Goal: Contribute content: Add original content to the website for others to see

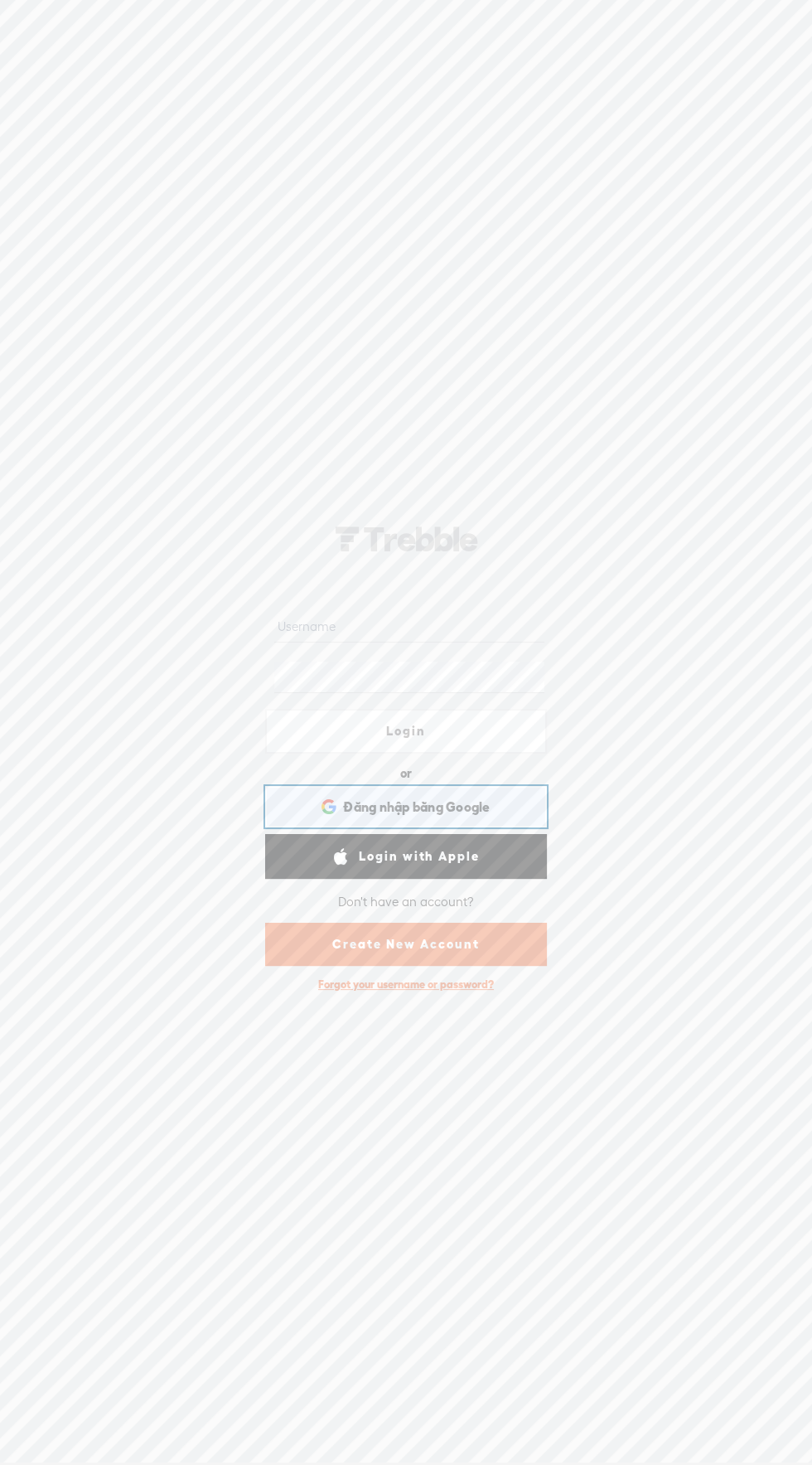
click at [473, 813] on span "Đăng nhập bằng Google" at bounding box center [416, 807] width 147 height 17
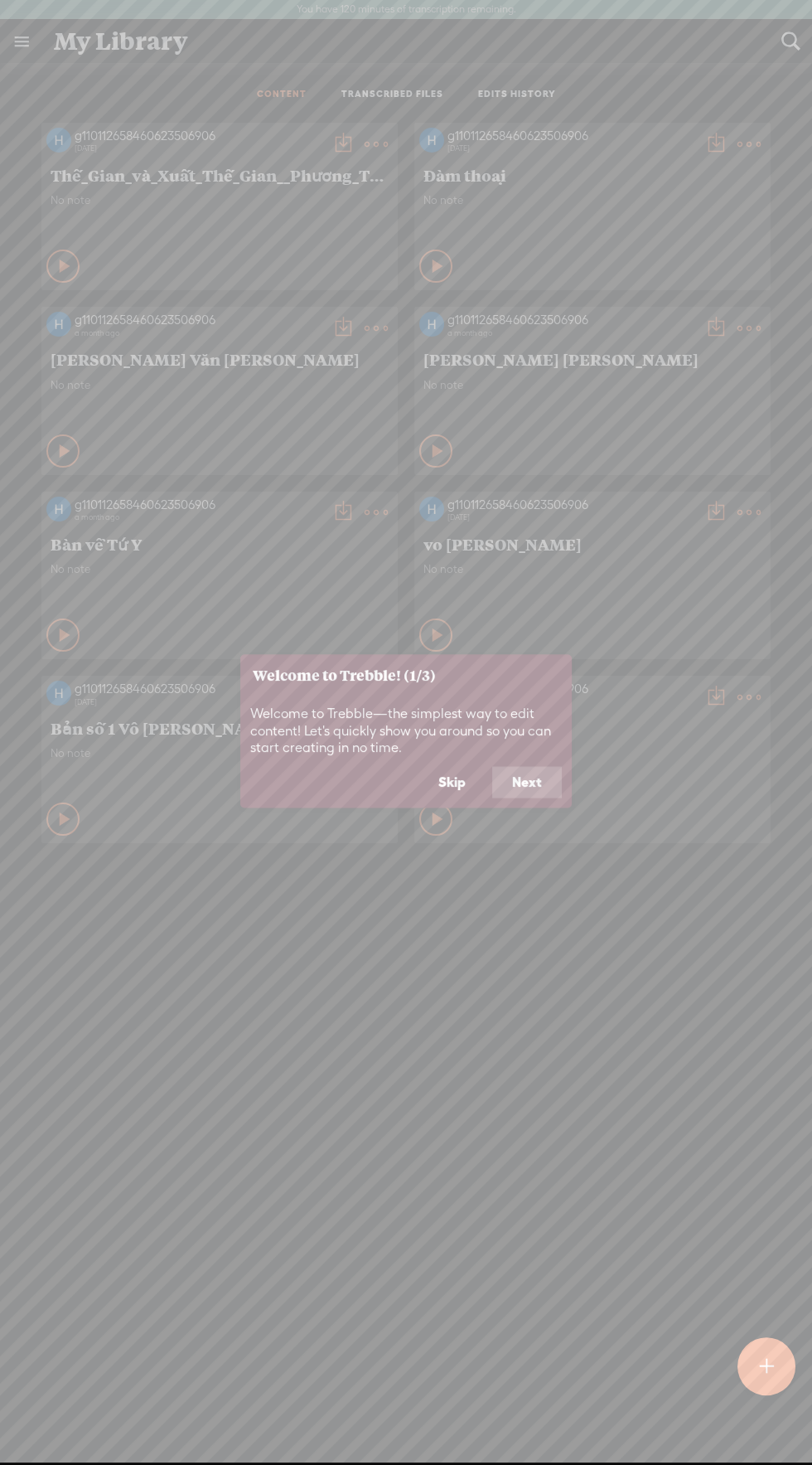
click at [749, 1333] on div at bounding box center [767, 1357] width 58 height 75
click at [774, 1357] on div at bounding box center [767, 1366] width 58 height 58
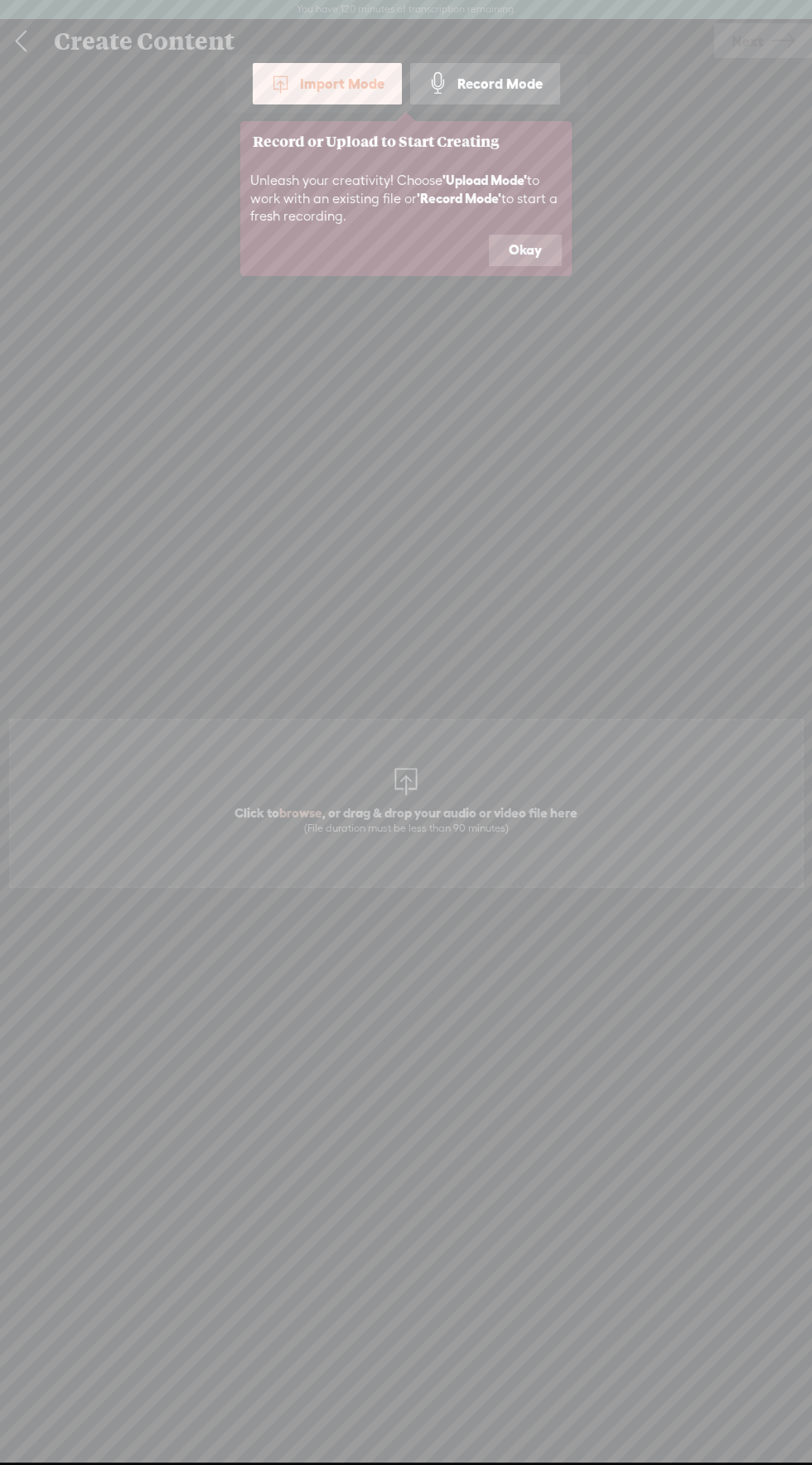
click at [406, 788] on icon at bounding box center [406, 733] width 812 height 1466
click at [312, 800] on icon at bounding box center [406, 733] width 812 height 1466
click at [508, 235] on button "Okay" at bounding box center [525, 250] width 72 height 32
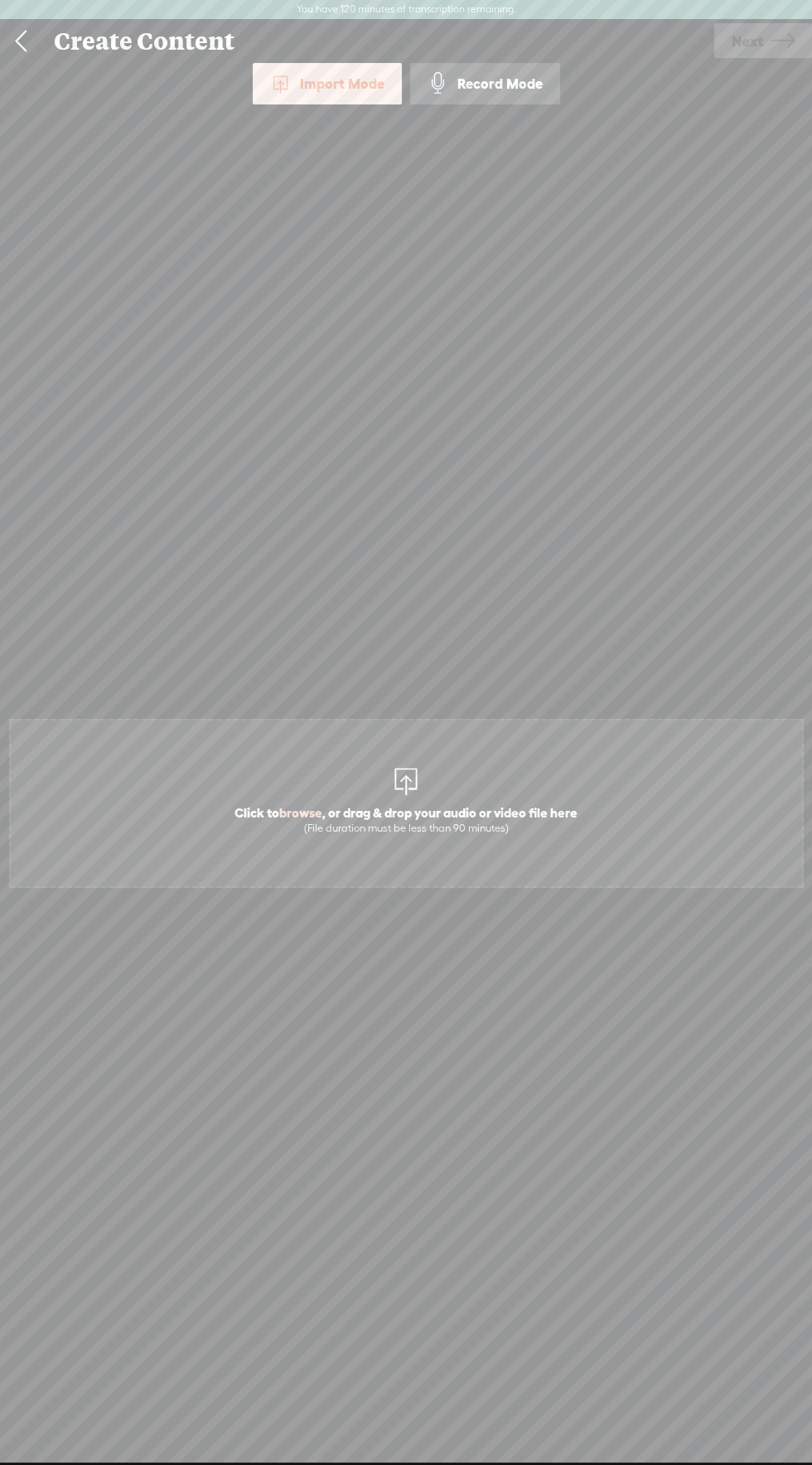
click at [304, 808] on span "browse" at bounding box center [300, 811] width 44 height 15
click at [400, 786] on div at bounding box center [406, 779] width 33 height 33
click at [751, 12] on header "You have 120 minutes of transcription remaining. Upgrade to increase your limit" at bounding box center [406, 9] width 812 height 20
click at [742, 18] on header "You have 120 minutes of transcription remaining. Upgrade to increase your limit" at bounding box center [406, 9] width 812 height 20
click at [764, 41] on link "Next" at bounding box center [763, 40] width 98 height 35
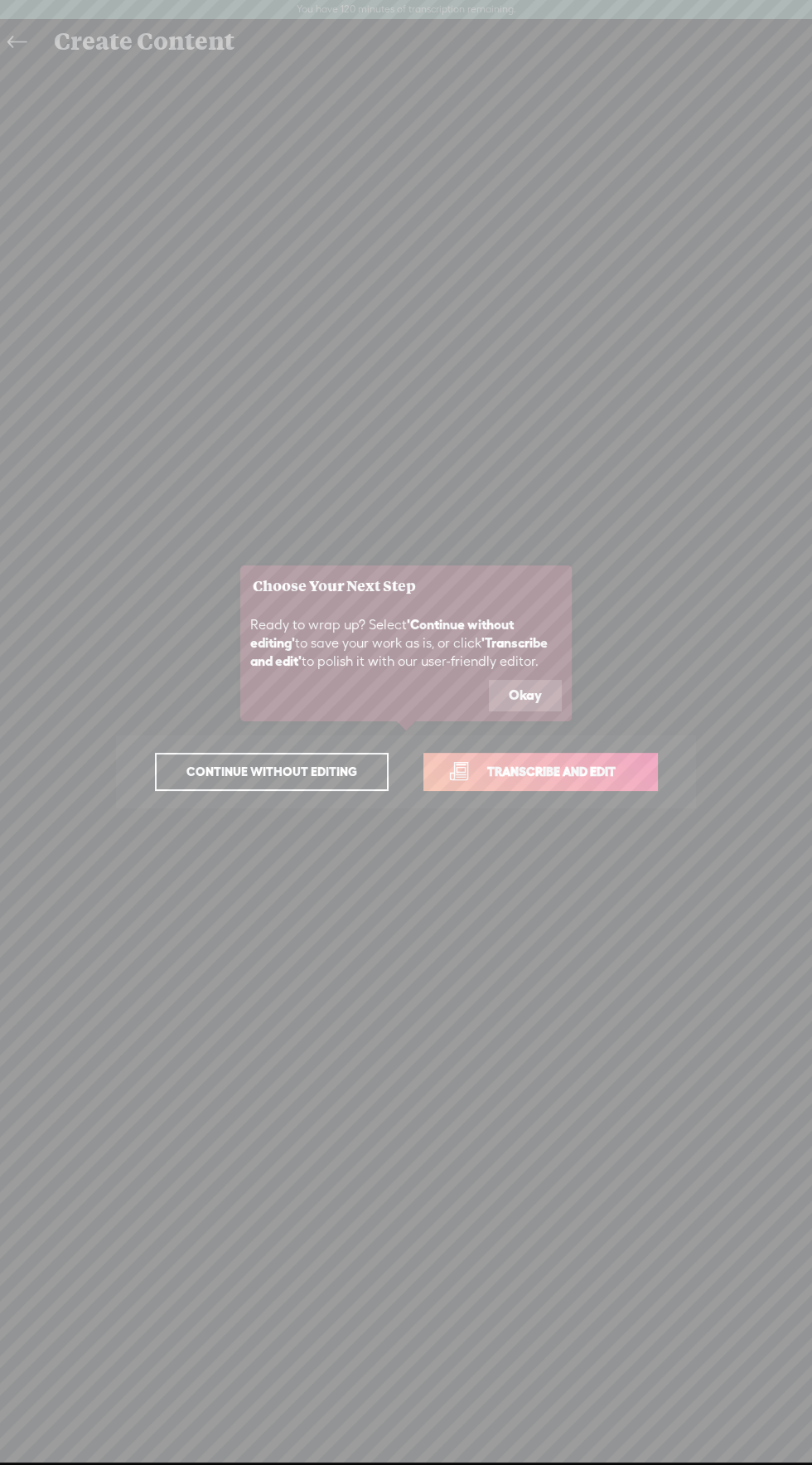
click at [553, 775] on span "Transcribe and edit" at bounding box center [551, 771] width 163 height 19
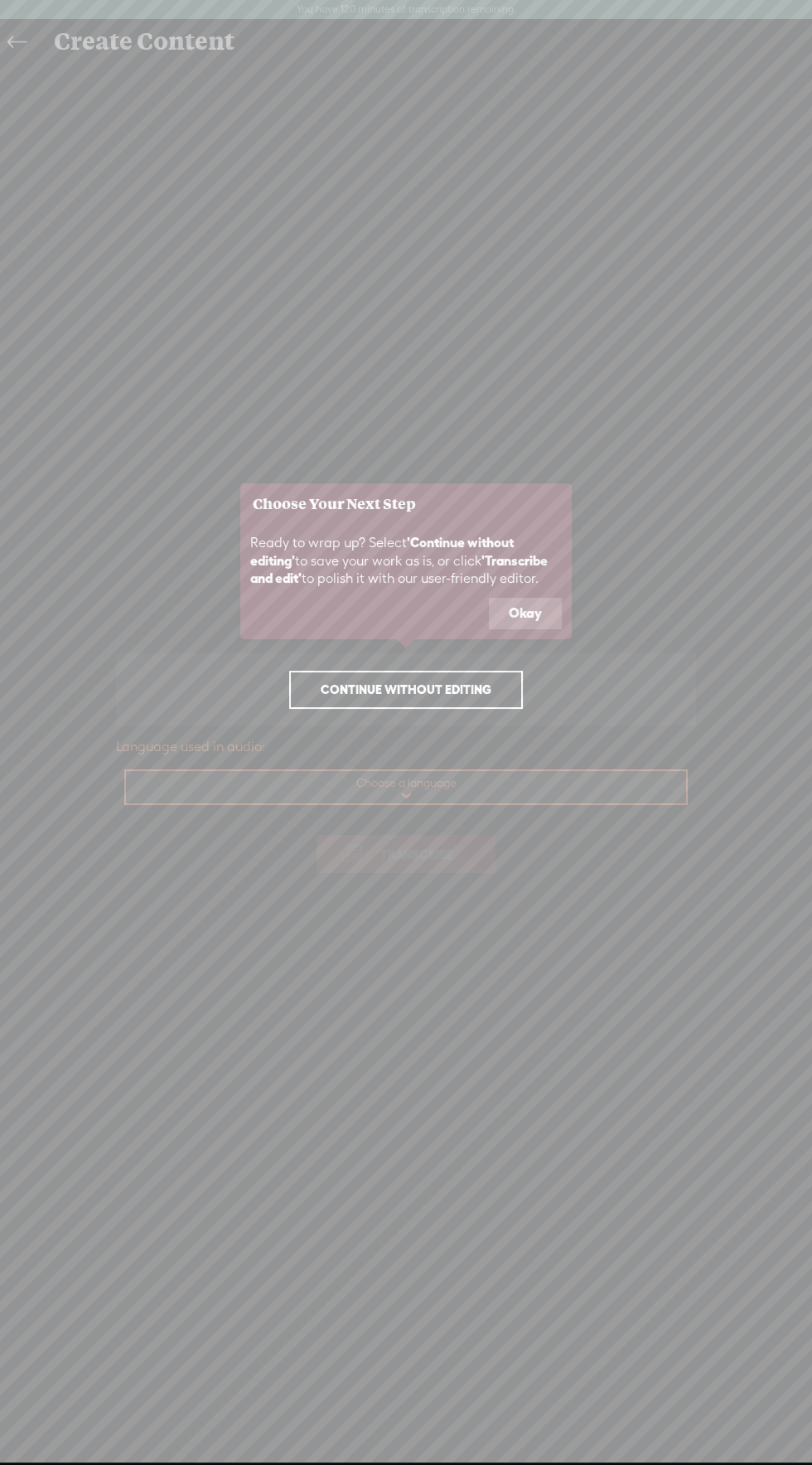
click at [524, 613] on button "Okay" at bounding box center [525, 613] width 72 height 32
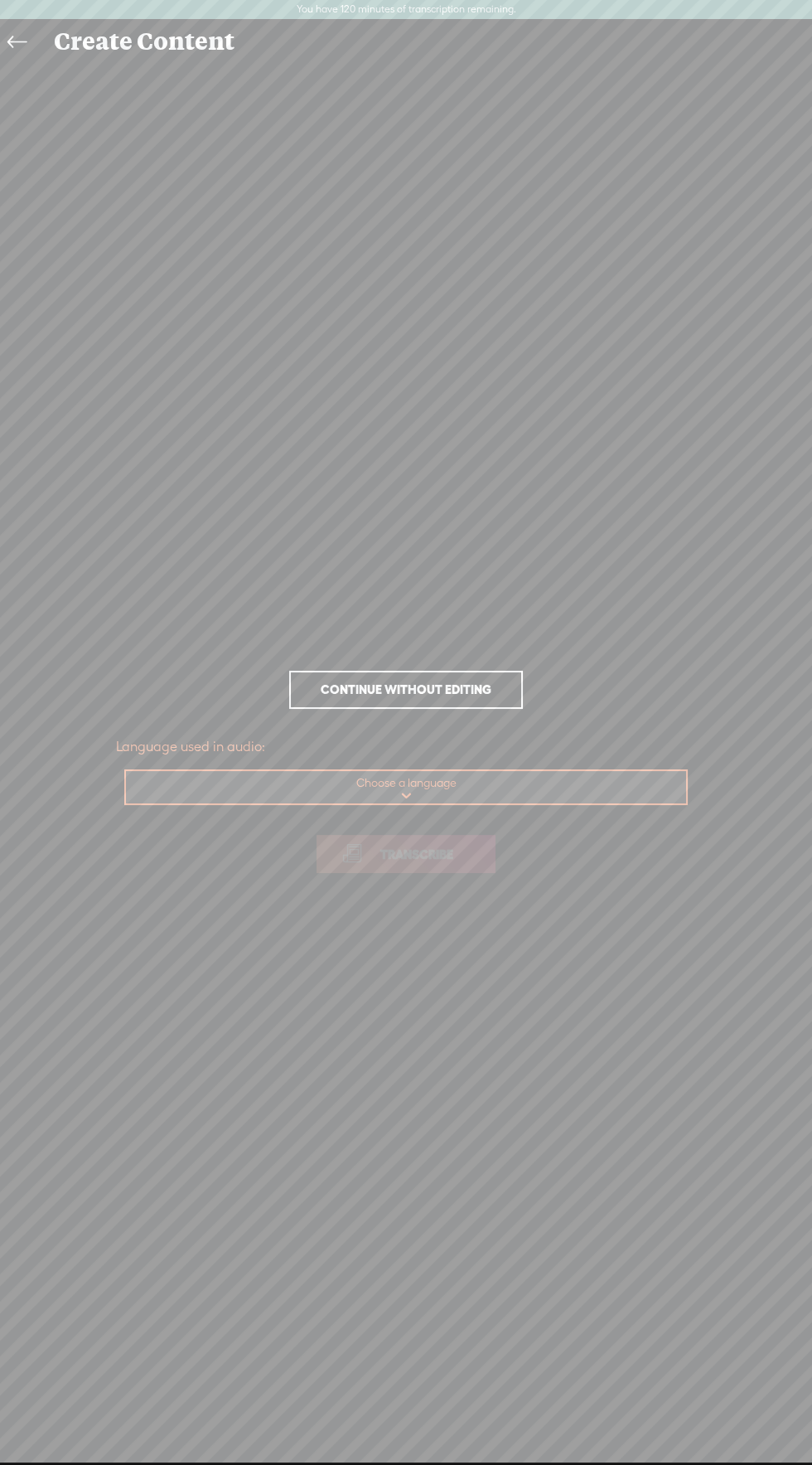
click at [454, 790] on select "Choose a language Afrikaans Albanian Amharic Arabic, Gulf Arabic, Modern Standa…" at bounding box center [407, 788] width 562 height 34
select select "vi"
click at [126, 770] on select "Choose a language Afrikaans Albanian Amharic Arabic, Gulf Arabic, Modern Standa…" at bounding box center [407, 788] width 562 height 34
click at [440, 856] on span "Transcribe" at bounding box center [416, 854] width 107 height 19
